Goal: Find specific page/section: Find specific page/section

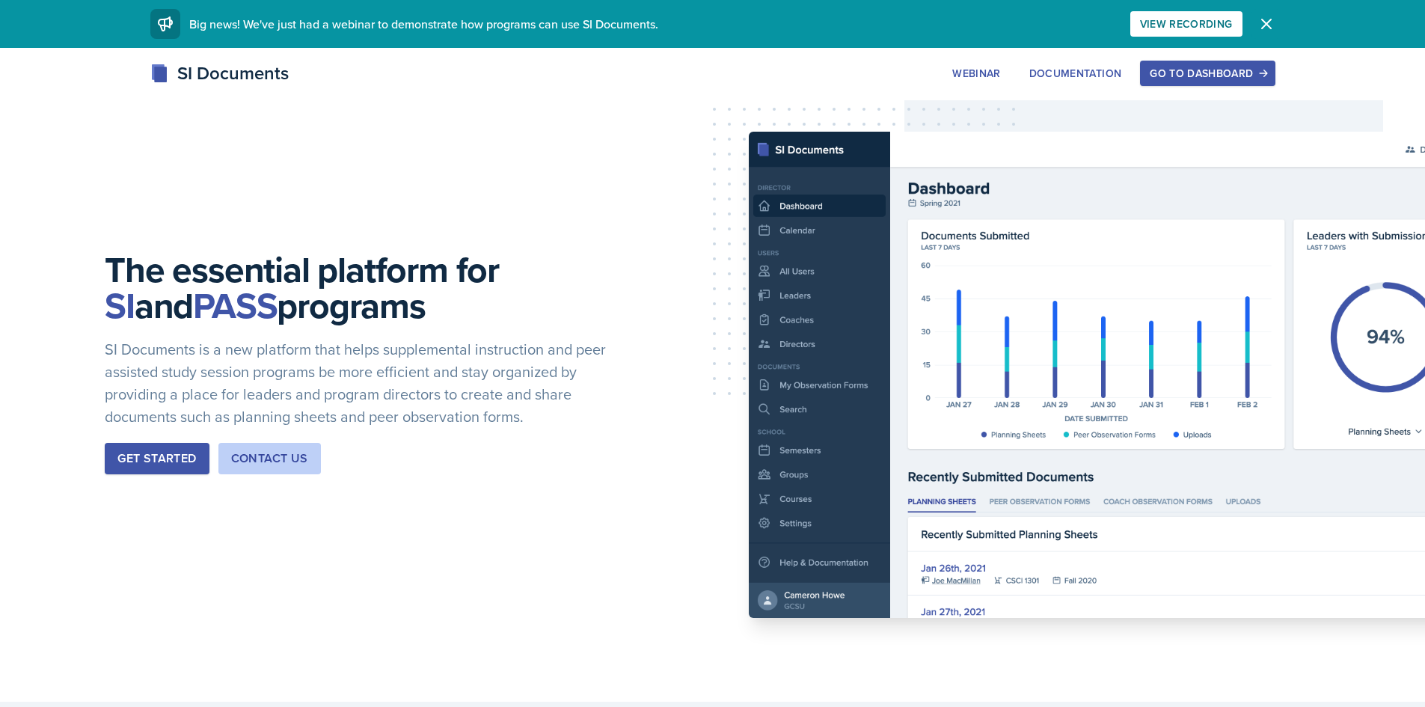
click at [1266, 25] on icon "button" at bounding box center [1266, 23] width 9 height 9
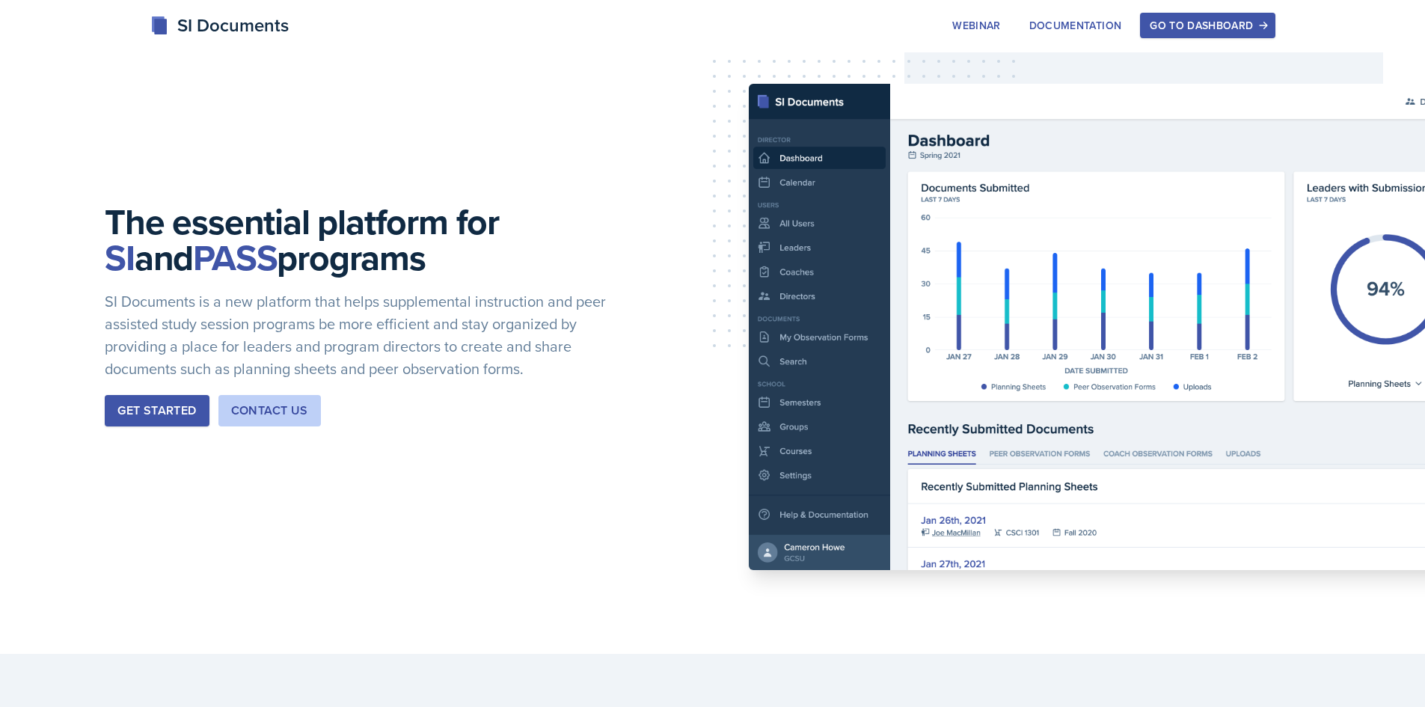
click at [1216, 27] on div "Go to Dashboard" at bounding box center [1207, 25] width 115 height 12
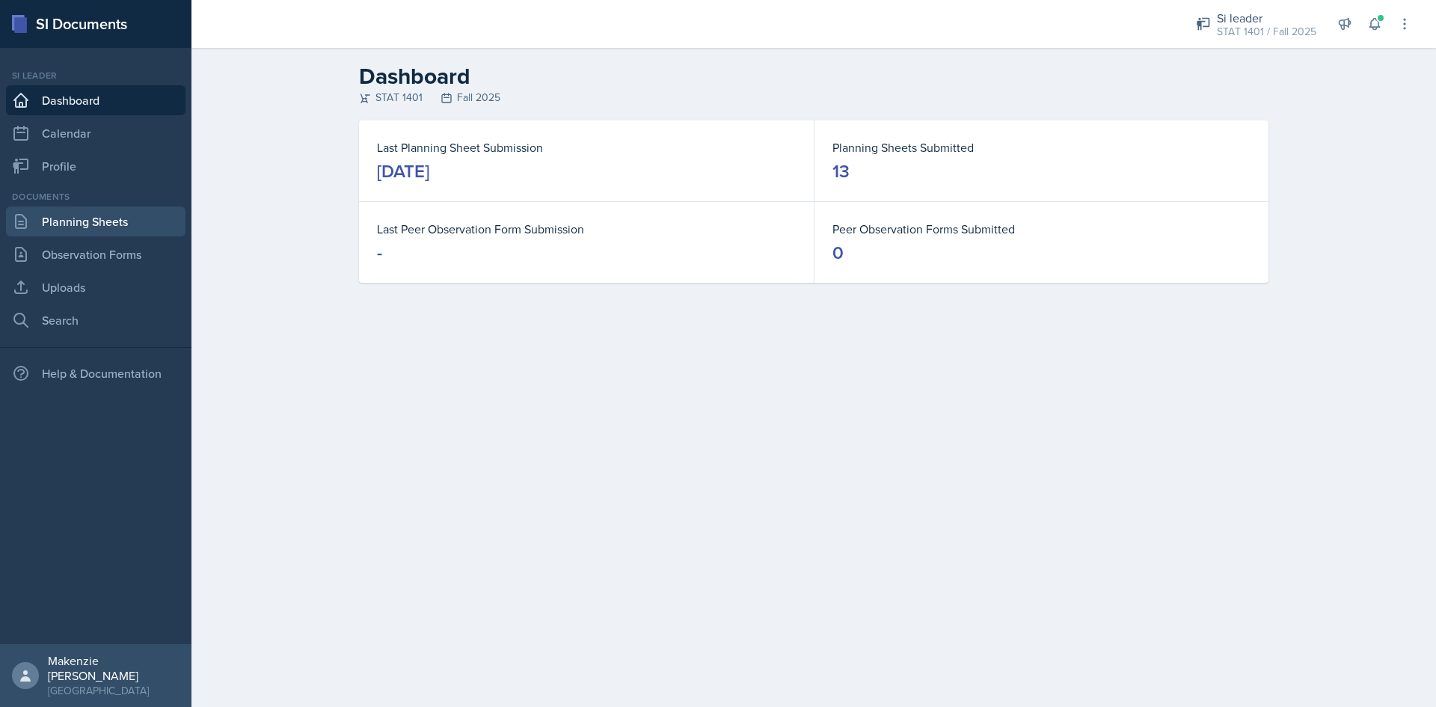
click at [69, 206] on div "Documents Planning Sheets Observation Forms Uploads Search" at bounding box center [96, 262] width 180 height 145
click at [72, 219] on link "Planning Sheets" at bounding box center [96, 221] width 180 height 30
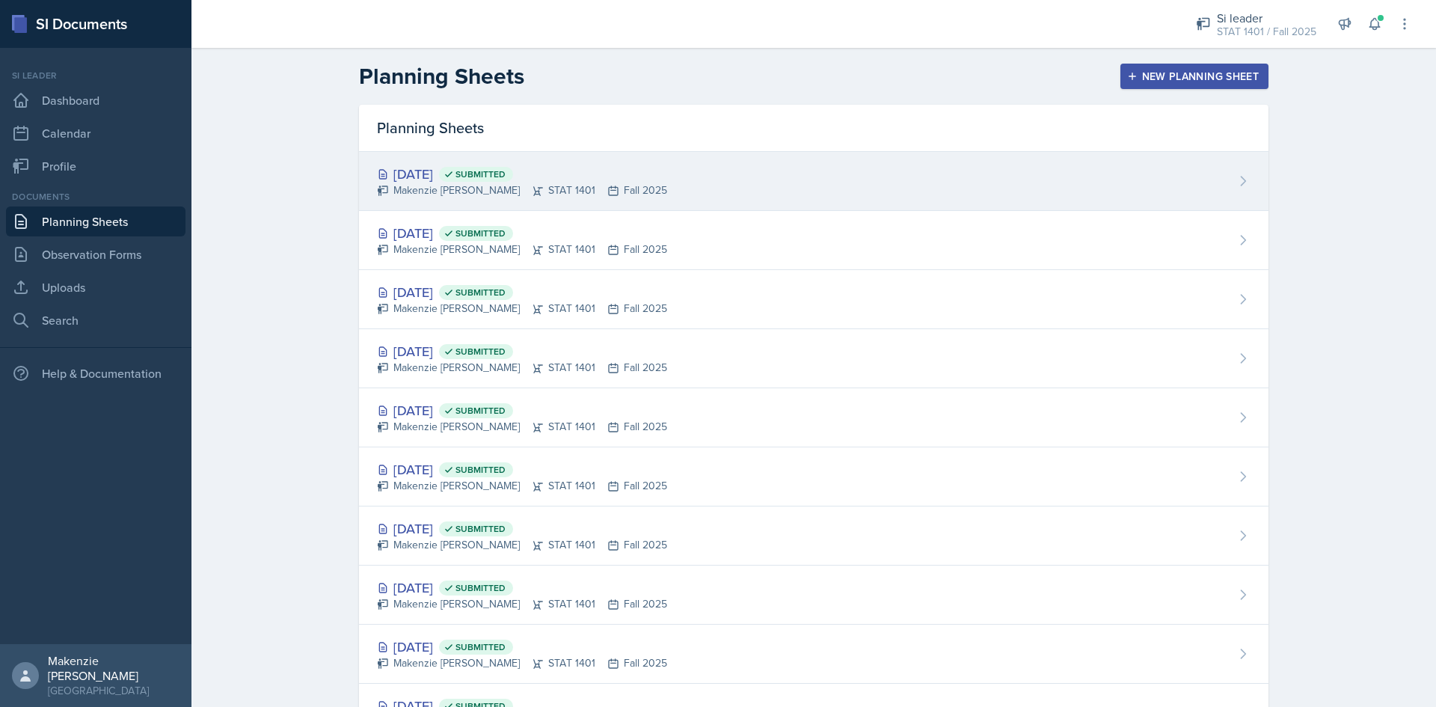
click at [563, 183] on div "Makenzie [PERSON_NAME] STAT 1401 Fall 2025" at bounding box center [522, 191] width 290 height 16
